Goal: Information Seeking & Learning: Learn about a topic

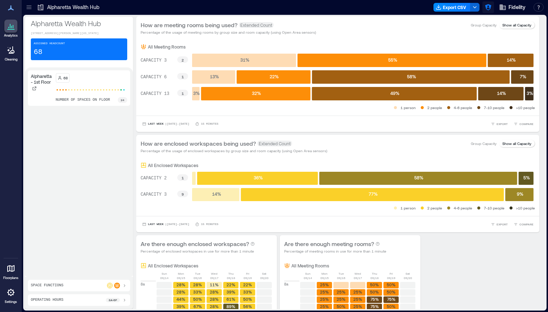
click at [487, 8] on icon "button" at bounding box center [487, 7] width 7 height 7
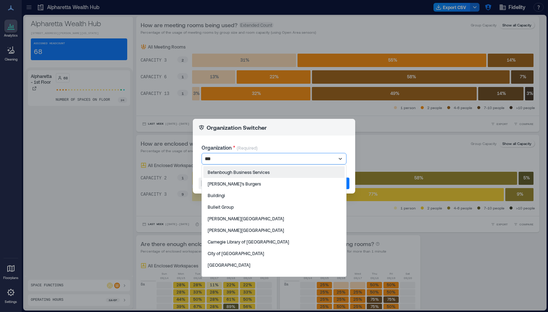
type input "****"
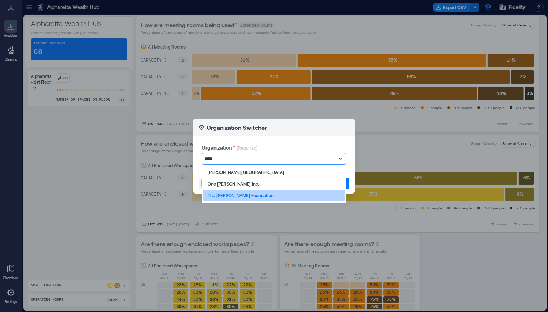
click at [239, 192] on p "The [PERSON_NAME] Foundation" at bounding box center [241, 195] width 66 height 6
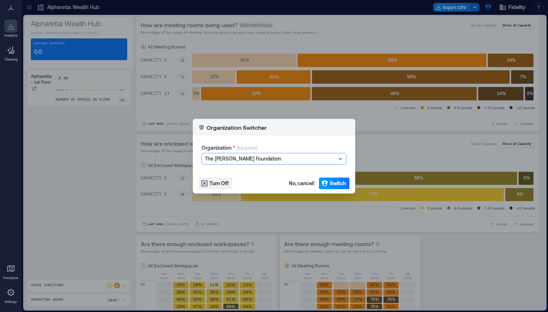
click at [329, 183] on button "Switch" at bounding box center [334, 183] width 30 height 12
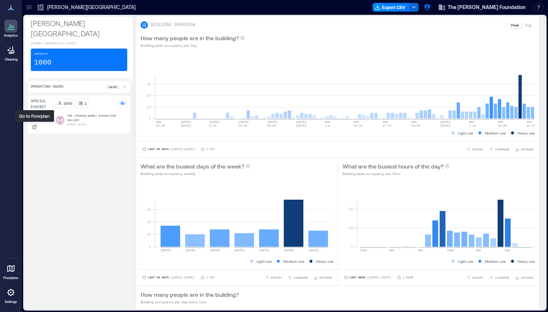
click at [33, 127] on icon at bounding box center [34, 127] width 4 height 4
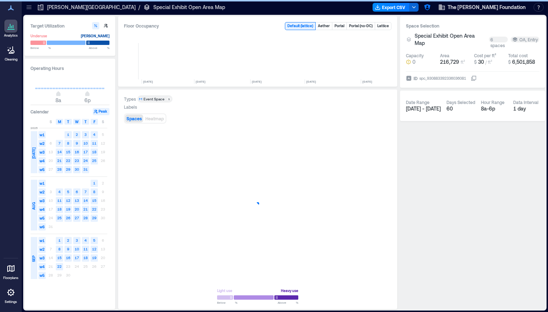
scroll to position [0, 2436]
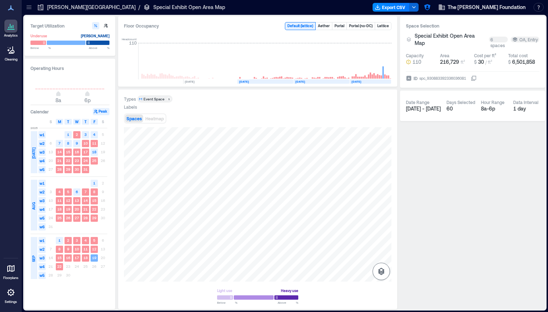
click at [381, 269] on icon "button" at bounding box center [381, 271] width 9 height 9
click at [378, 234] on icon "button" at bounding box center [380, 233] width 7 height 7
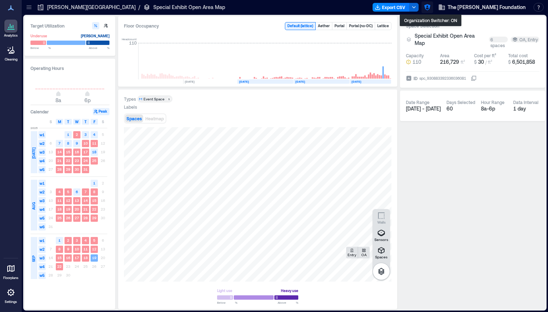
click at [430, 8] on icon "button" at bounding box center [427, 7] width 6 height 6
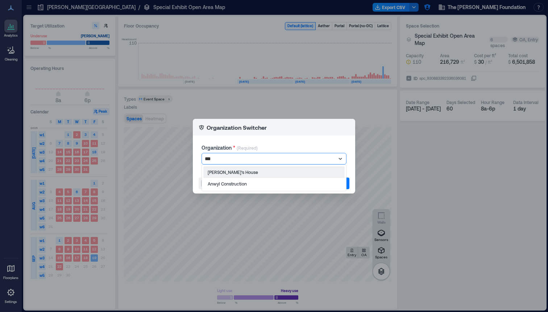
type input "****"
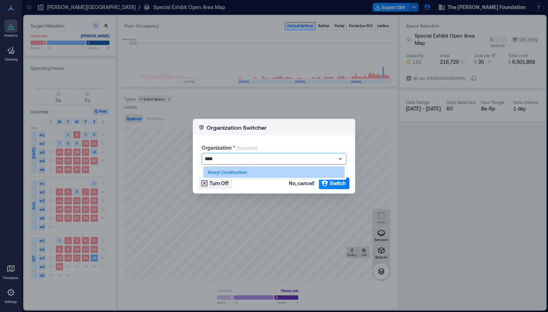
click at [249, 171] on div "Anwyl Construction" at bounding box center [273, 172] width 141 height 12
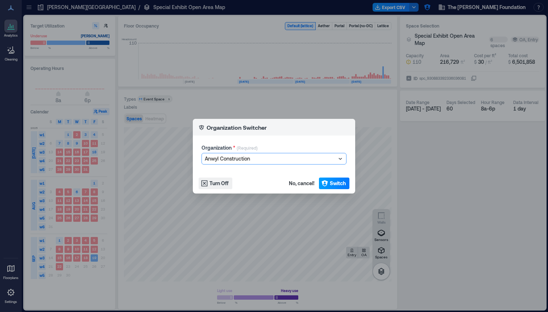
click at [339, 184] on span "Switch" at bounding box center [338, 183] width 16 height 7
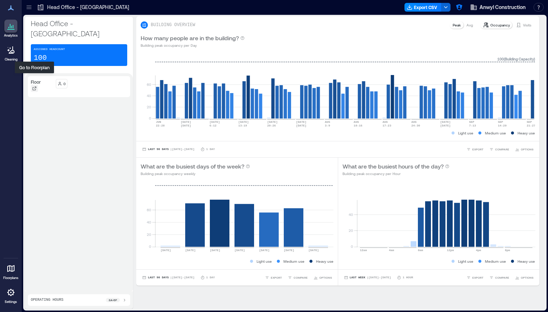
click at [34, 87] on icon at bounding box center [35, 89] width 4 height 4
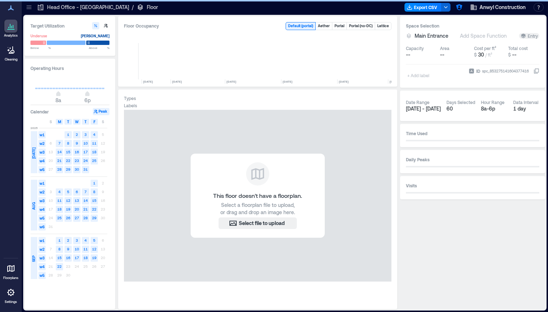
scroll to position [0, 3017]
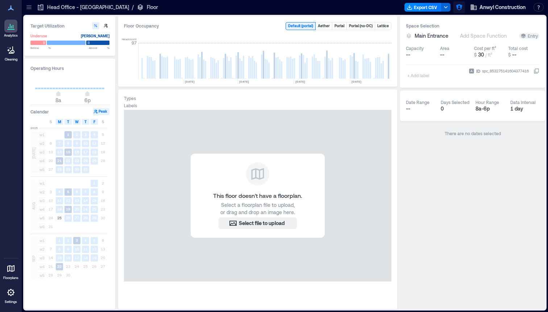
click at [460, 7] on icon "button" at bounding box center [459, 7] width 6 height 6
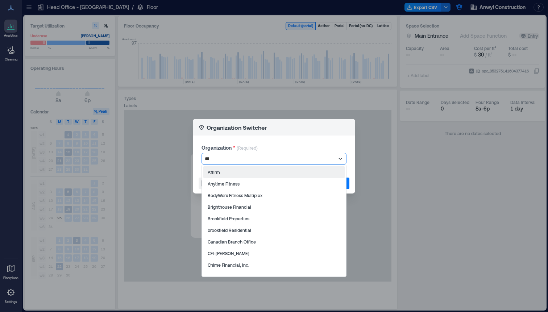
type input "****"
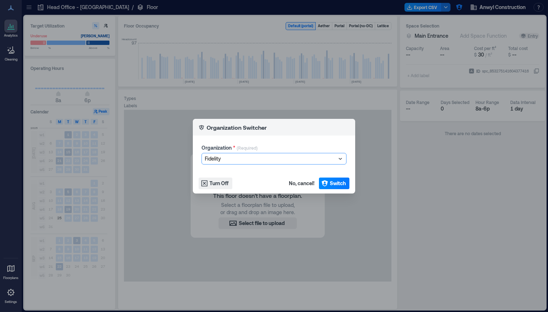
click at [345, 176] on footer "Turn Off No, cancel! Switch" at bounding box center [274, 183] width 162 height 20
click at [343, 183] on span "Switch" at bounding box center [338, 183] width 16 height 7
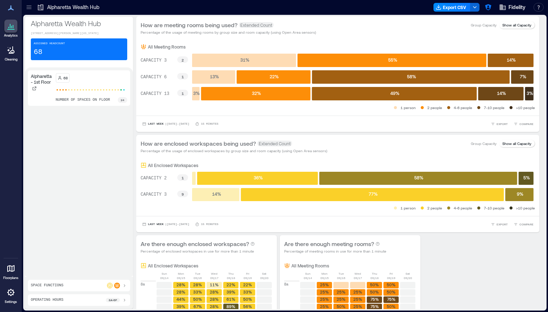
click at [32, 8] on icon at bounding box center [28, 7] width 7 height 7
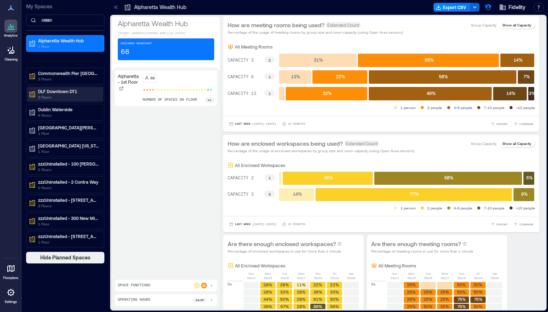
click at [76, 93] on p "DLF Downtown DT1" at bounding box center [68, 91] width 61 height 6
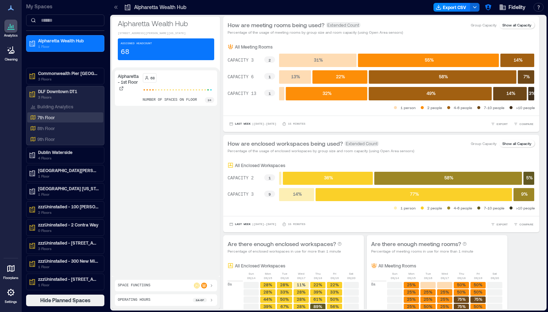
click at [53, 116] on p "7th Floor" at bounding box center [45, 117] width 17 height 6
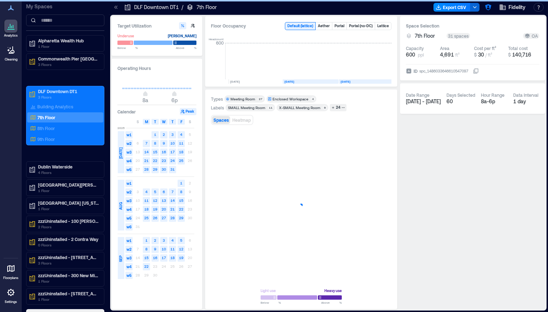
scroll to position [0, 45]
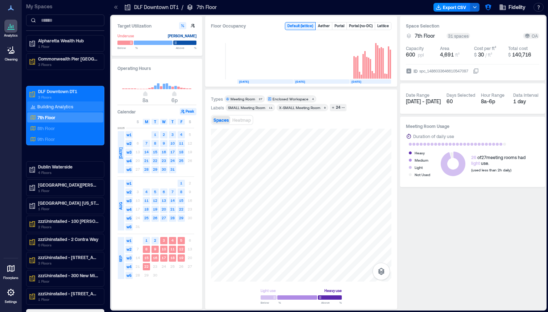
click at [58, 105] on p "Building Analytics" at bounding box center [55, 107] width 36 height 6
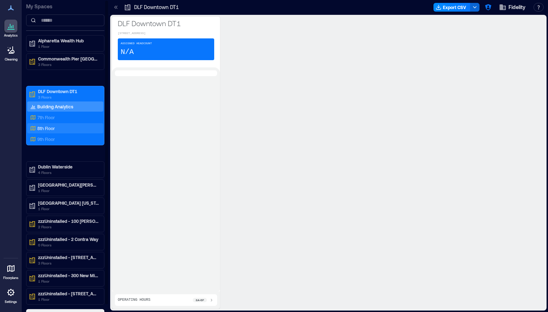
click at [47, 125] on div "8th Floor" at bounding box center [64, 128] width 70 height 7
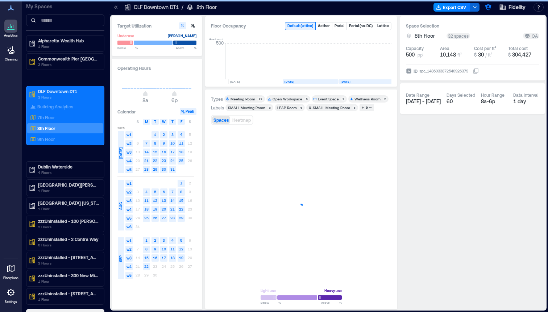
scroll to position [0, 45]
